Goal: Information Seeking & Learning: Learn about a topic

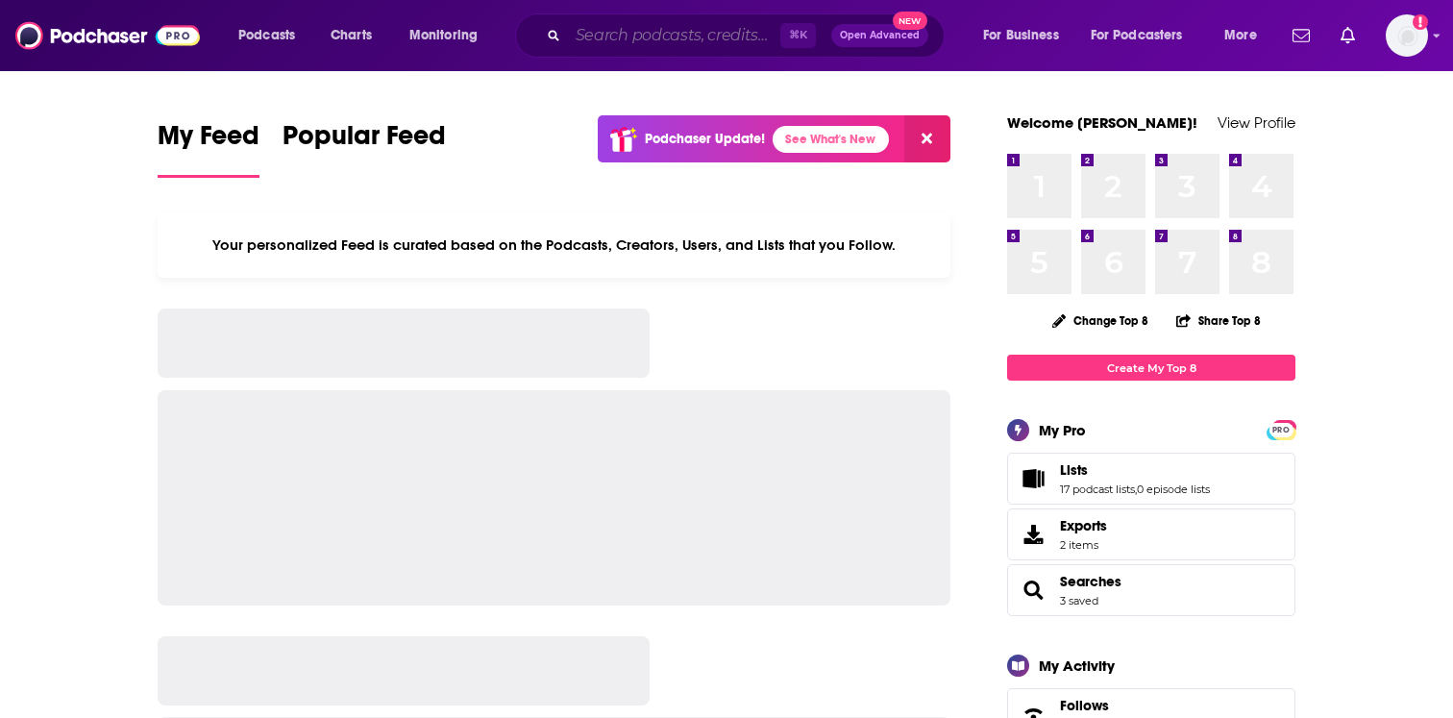
click at [606, 37] on input "Search podcasts, credits, & more..." at bounding box center [674, 35] width 212 height 31
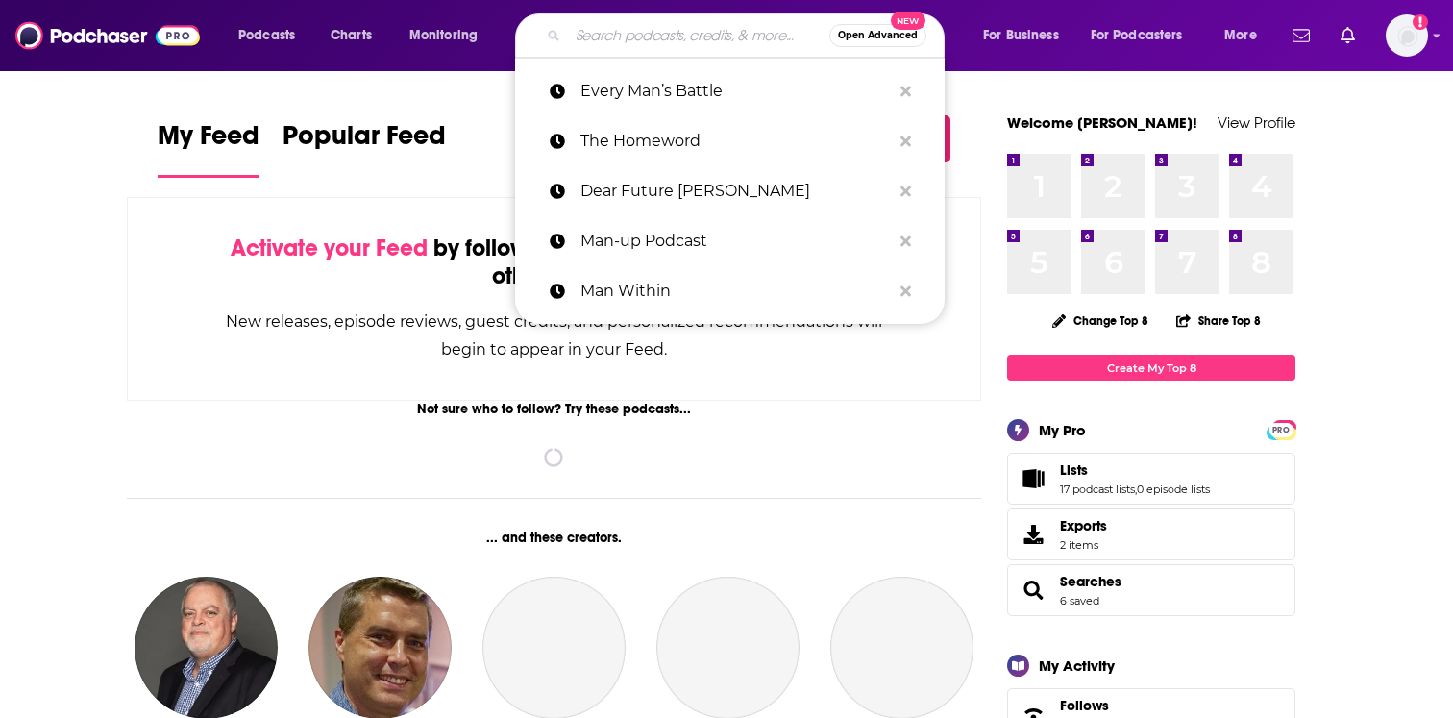
paste input "In the Market with [PERSON_NAME]"
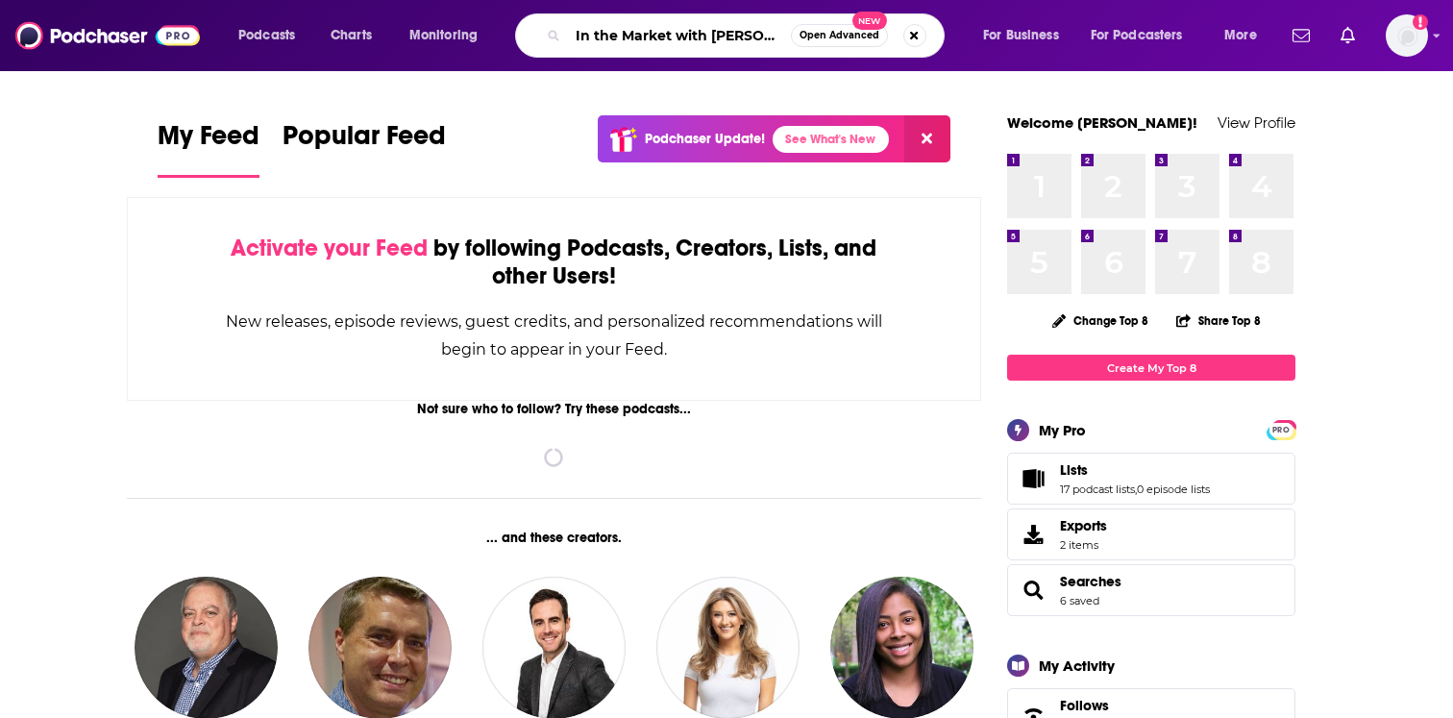
scroll to position [0, 28]
type input "In the Market with [PERSON_NAME]"
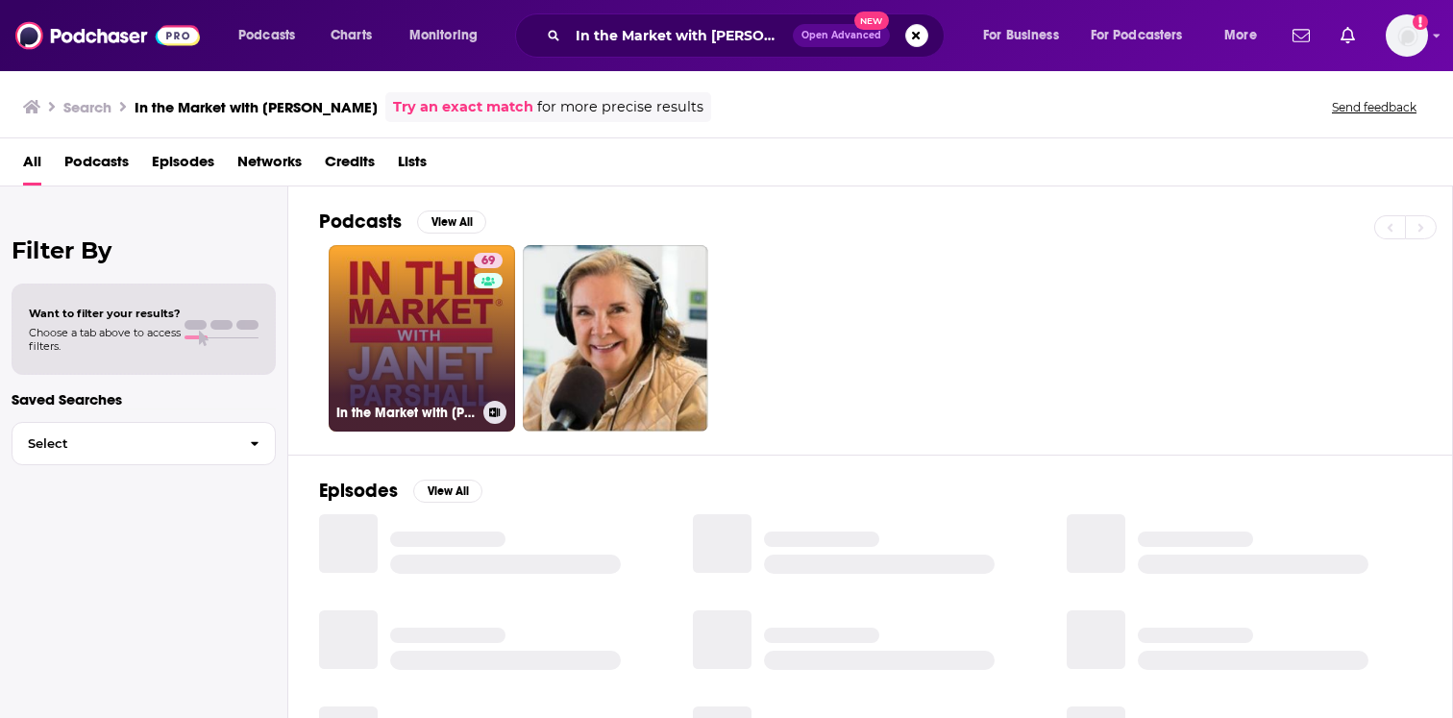
click at [474, 352] on div "69" at bounding box center [491, 327] width 34 height 148
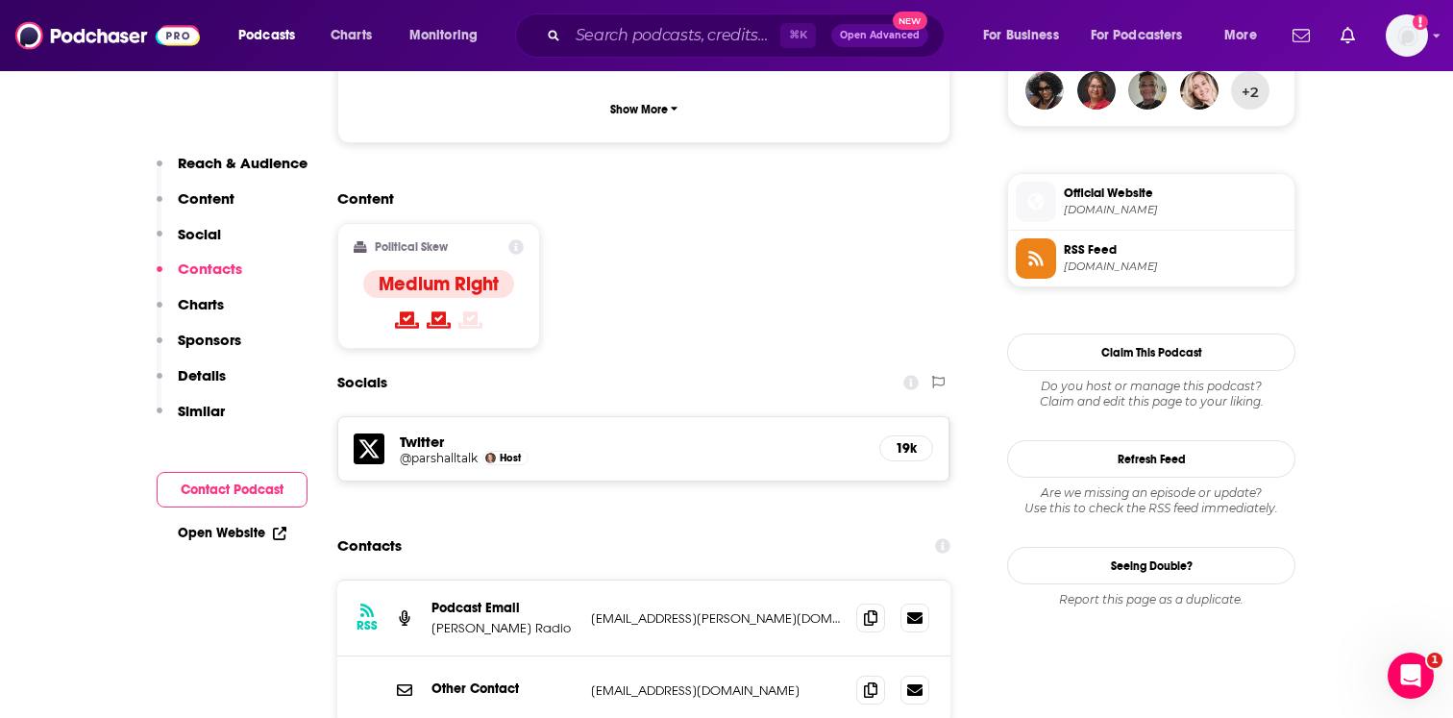
scroll to position [1381, 0]
